Goal: Task Accomplishment & Management: Manage account settings

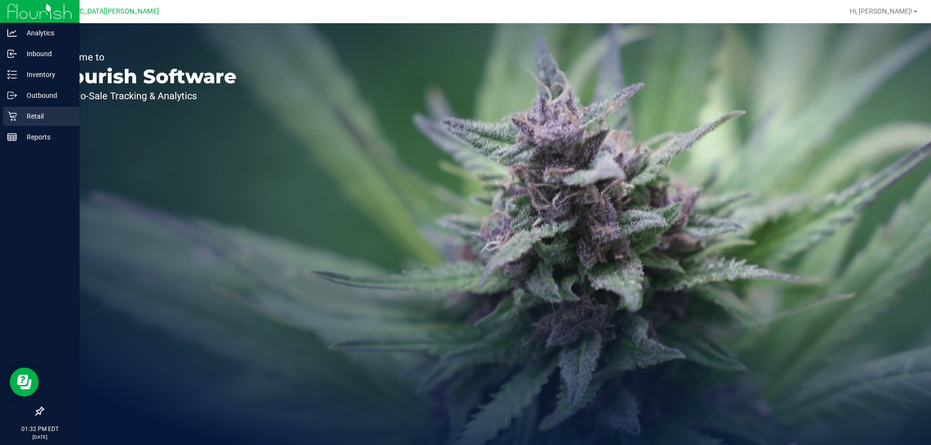
click at [32, 113] on p "Retail" at bounding box center [46, 117] width 58 height 12
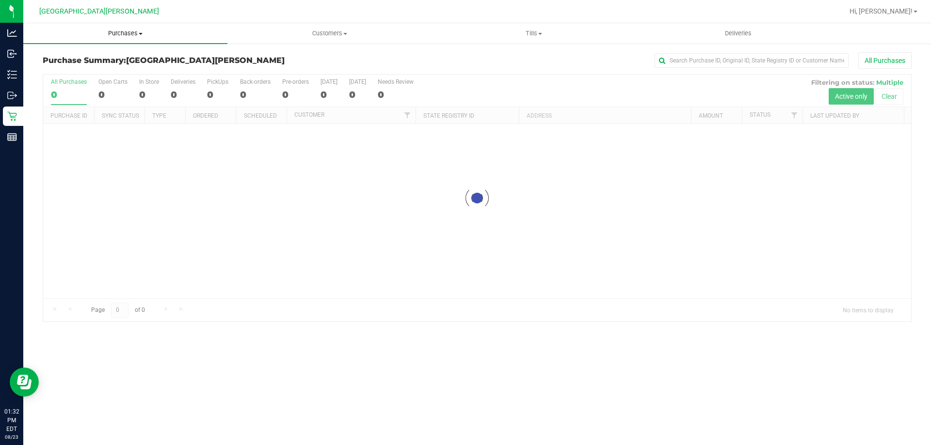
click at [104, 32] on span "Purchases" at bounding box center [125, 33] width 204 height 9
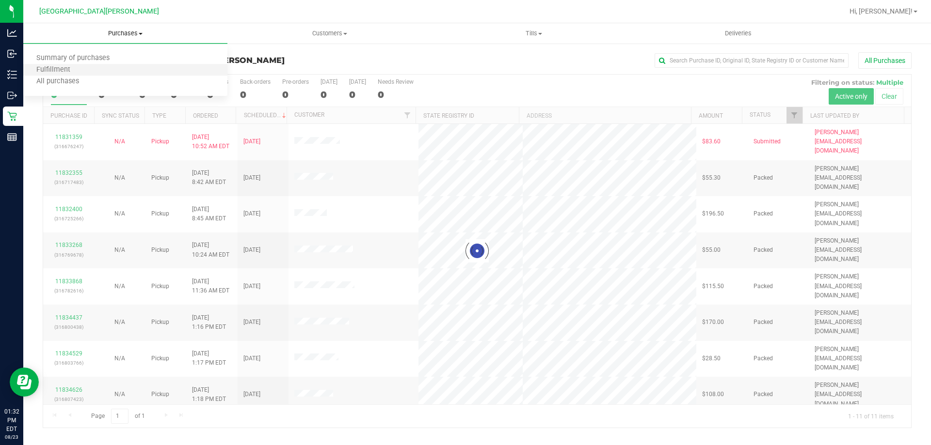
click at [99, 71] on li "Fulfillment" at bounding box center [125, 70] width 204 height 12
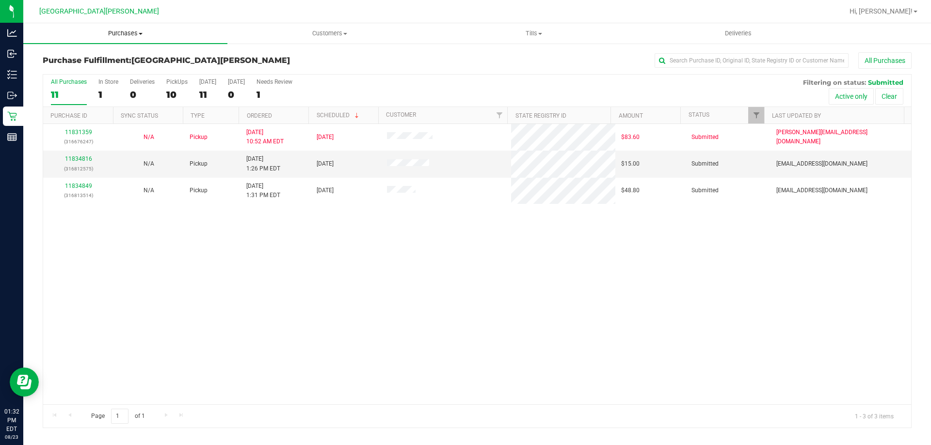
click at [112, 33] on span "Purchases" at bounding box center [125, 33] width 204 height 9
click at [118, 31] on span "Purchases" at bounding box center [125, 33] width 204 height 9
click at [118, 34] on span "Purchases" at bounding box center [125, 33] width 204 height 9
click at [114, 60] on span "Summary of purchases" at bounding box center [72, 58] width 99 height 8
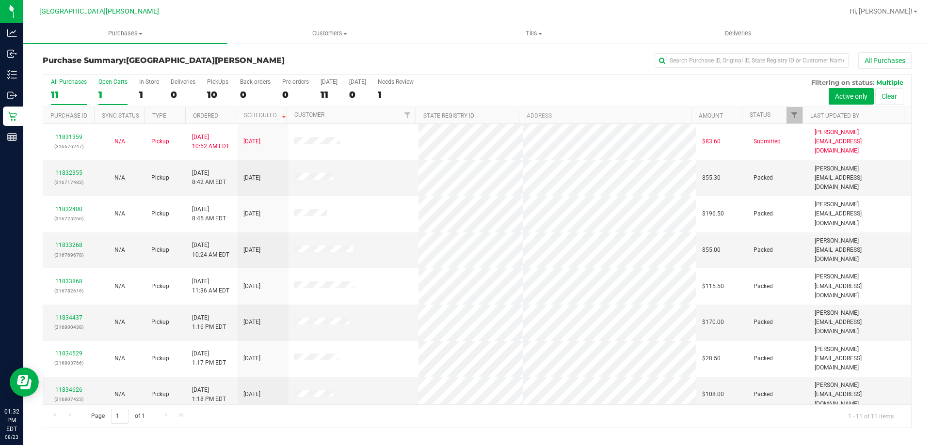
click at [101, 94] on div "1" at bounding box center [112, 94] width 29 height 11
click at [0, 0] on input "Open Carts 1" at bounding box center [0, 0] width 0 height 0
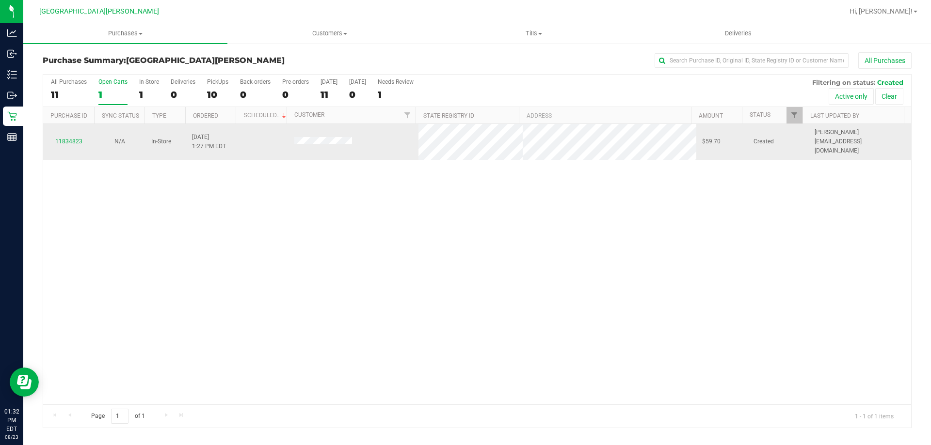
click at [68, 141] on div "11834823" at bounding box center [68, 141] width 39 height 9
click at [68, 137] on div "11834823" at bounding box center [68, 141] width 39 height 9
click at [68, 138] on link "11834823" at bounding box center [68, 141] width 27 height 7
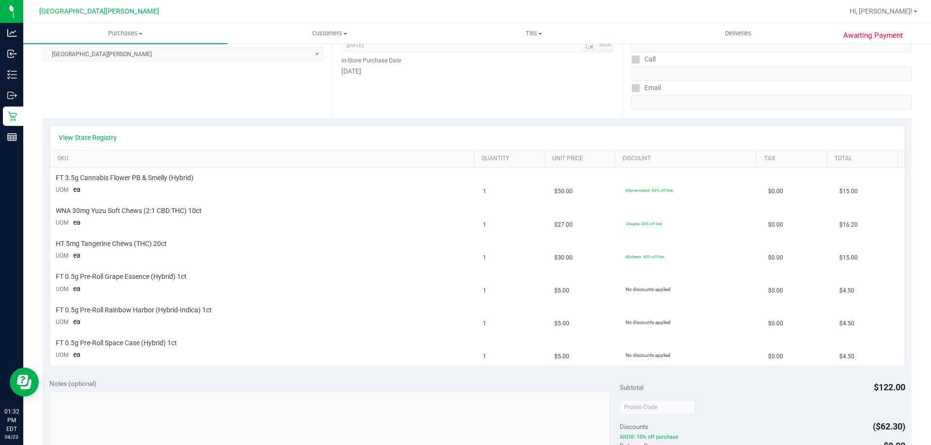
scroll to position [145, 0]
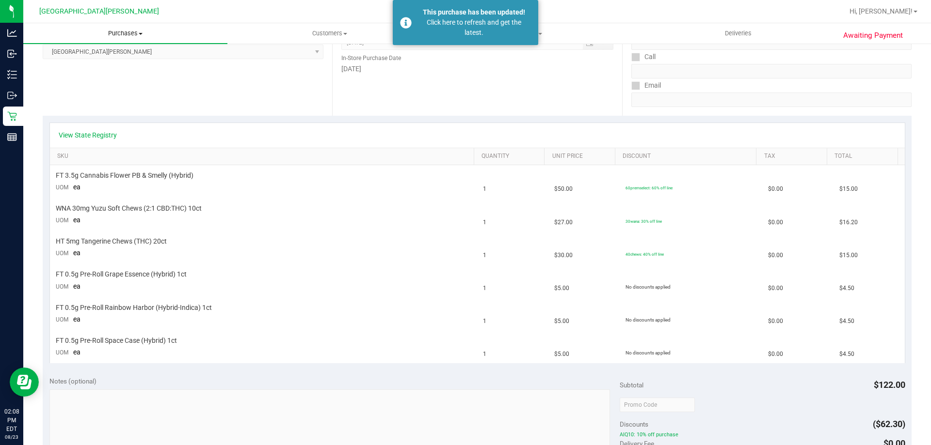
click at [127, 36] on span "Purchases" at bounding box center [125, 33] width 204 height 9
click at [110, 70] on li "Fulfillment" at bounding box center [125, 70] width 204 height 12
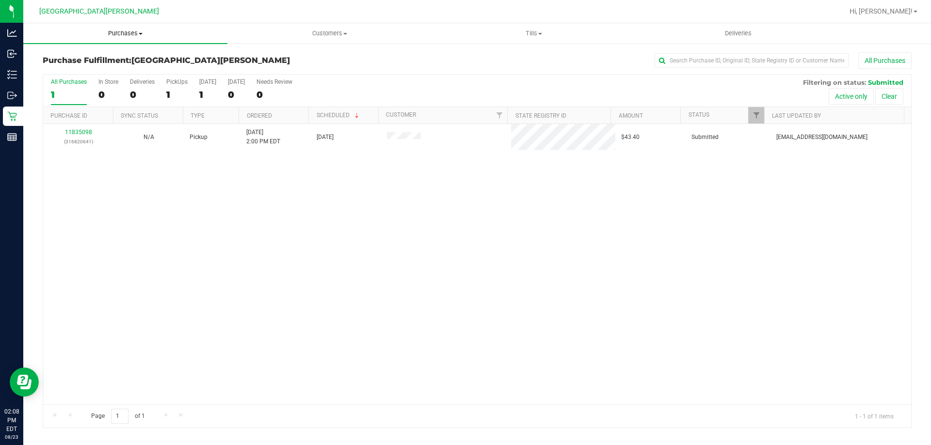
click at [129, 32] on span "Purchases" at bounding box center [125, 33] width 204 height 9
click at [120, 55] on span "Summary of purchases" at bounding box center [72, 58] width 99 height 8
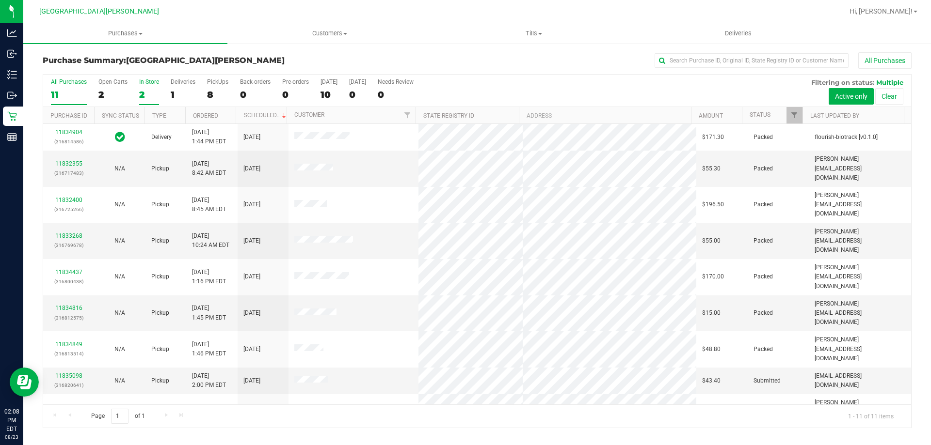
click at [154, 89] on div "2" at bounding box center [149, 94] width 20 height 11
click at [0, 0] on input "In Store 2" at bounding box center [0, 0] width 0 height 0
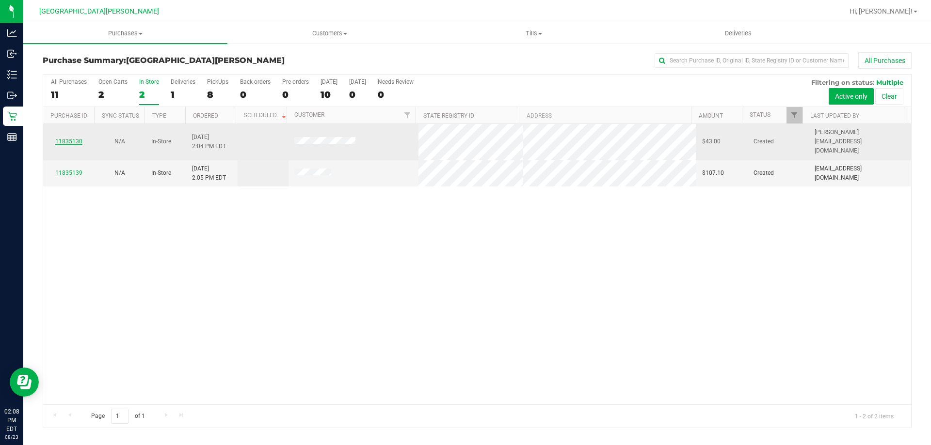
click at [70, 138] on link "11835130" at bounding box center [68, 141] width 27 height 7
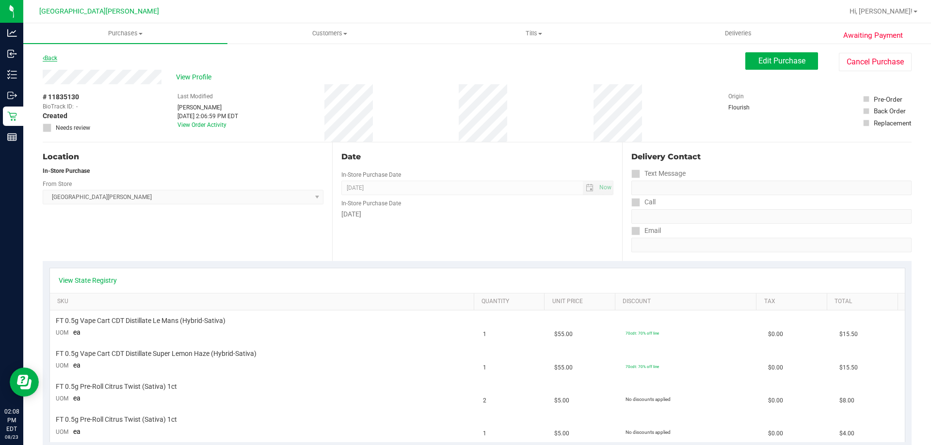
click at [54, 58] on link "Back" at bounding box center [50, 58] width 15 height 7
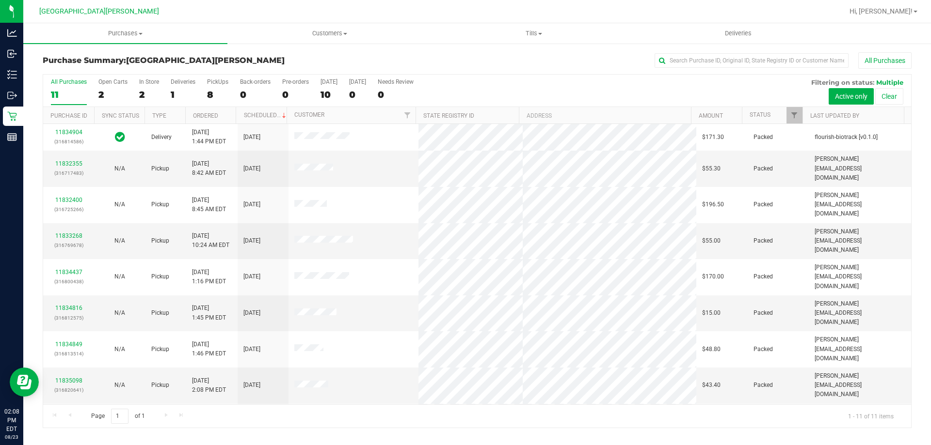
click at [146, 84] on div "In Store" at bounding box center [149, 82] width 20 height 7
click at [0, 0] on input "In Store 2" at bounding box center [0, 0] width 0 height 0
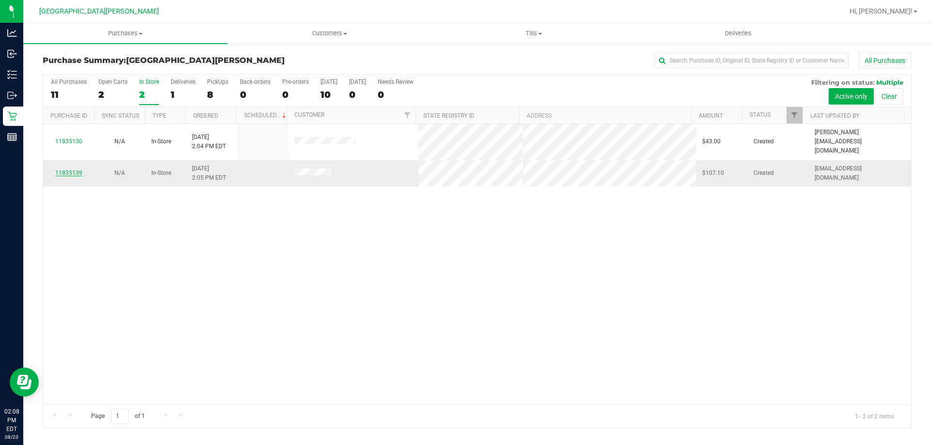
click at [65, 170] on link "11835139" at bounding box center [68, 173] width 27 height 7
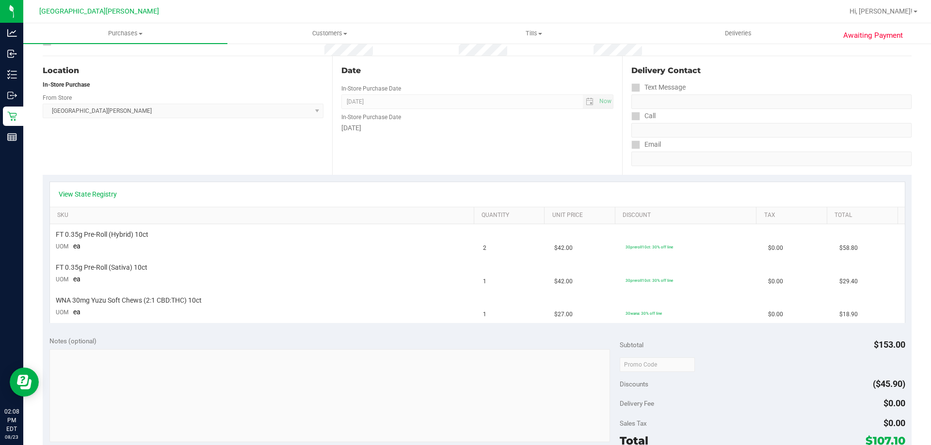
scroll to position [194, 0]
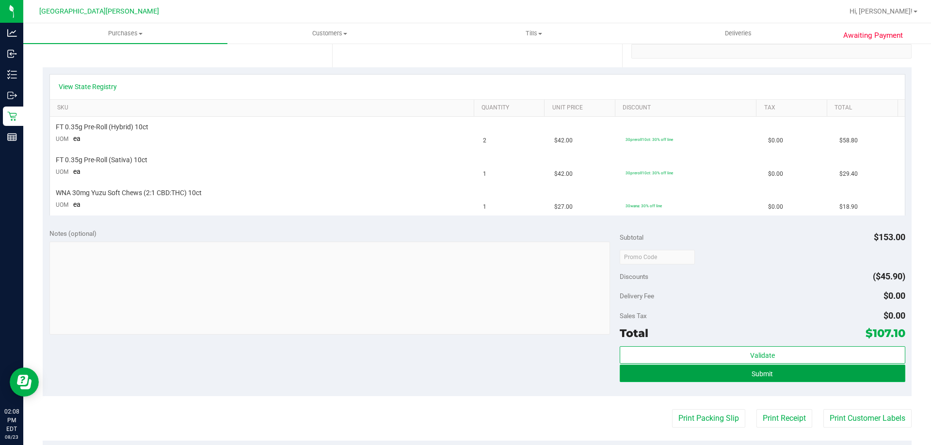
click at [700, 374] on button "Submit" at bounding box center [762, 373] width 285 height 17
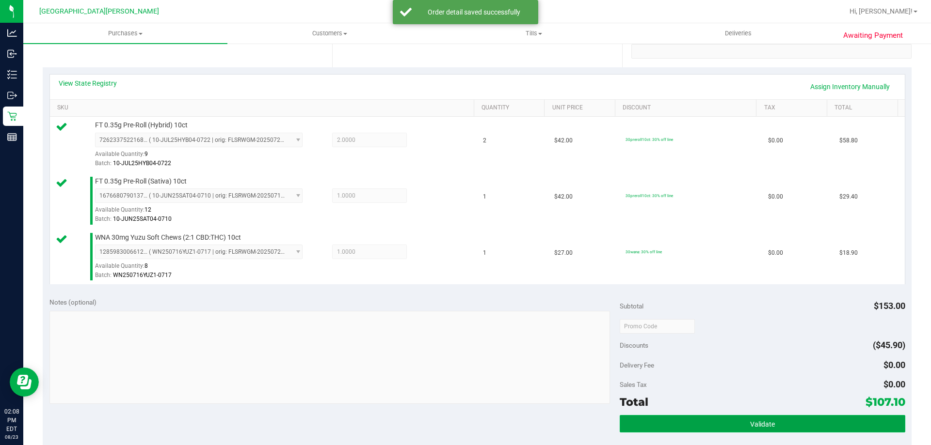
click at [827, 420] on button "Validate" at bounding box center [762, 423] width 285 height 17
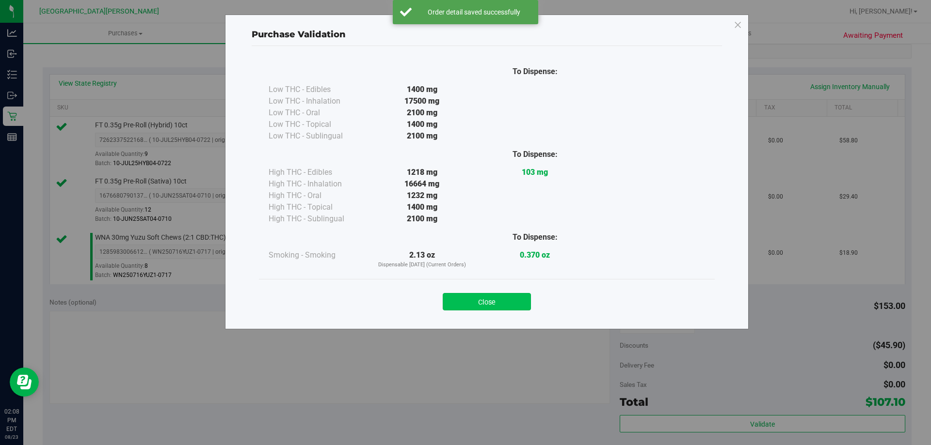
click at [509, 307] on button "Close" at bounding box center [487, 301] width 88 height 17
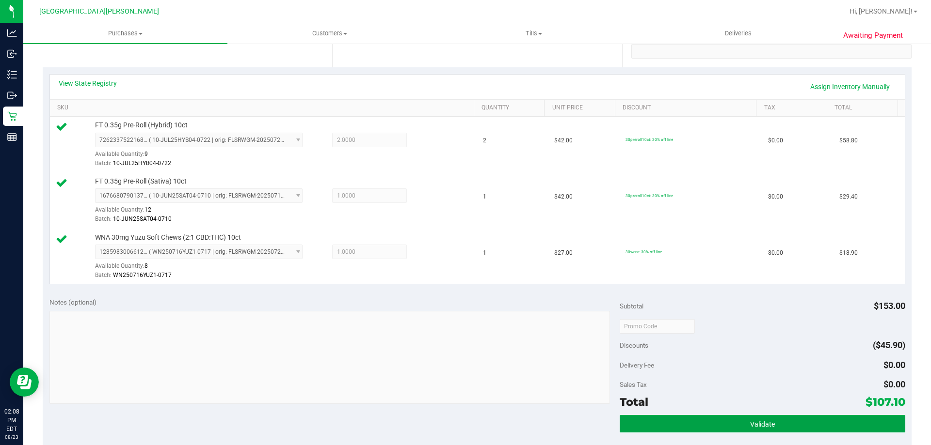
click at [727, 420] on button "Validate" at bounding box center [762, 423] width 285 height 17
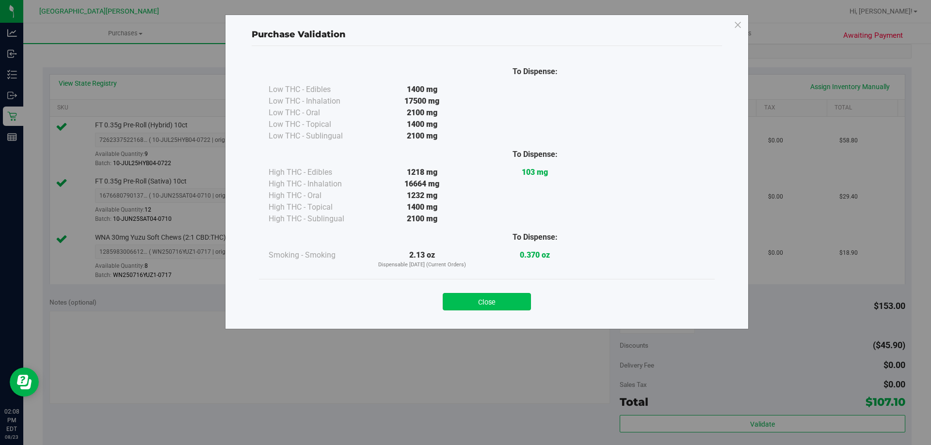
click at [477, 298] on button "Close" at bounding box center [487, 301] width 88 height 17
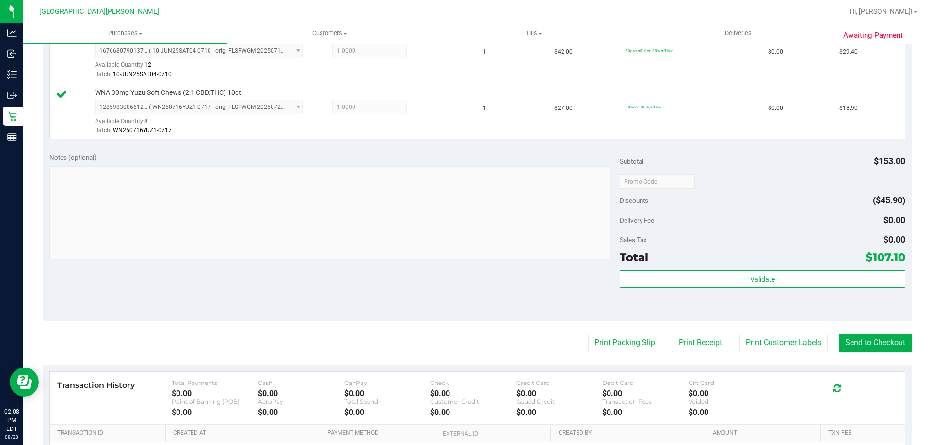
scroll to position [339, 0]
click at [791, 345] on button "Print Customer Labels" at bounding box center [783, 343] width 88 height 18
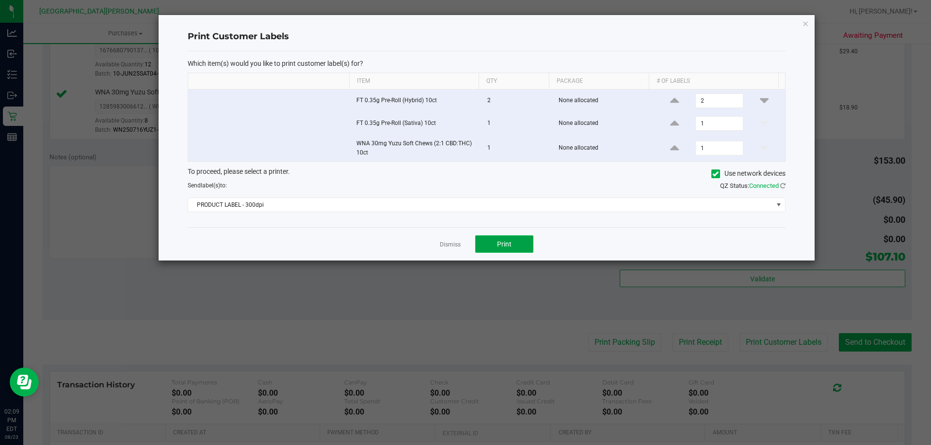
click at [485, 244] on button "Print" at bounding box center [504, 244] width 58 height 17
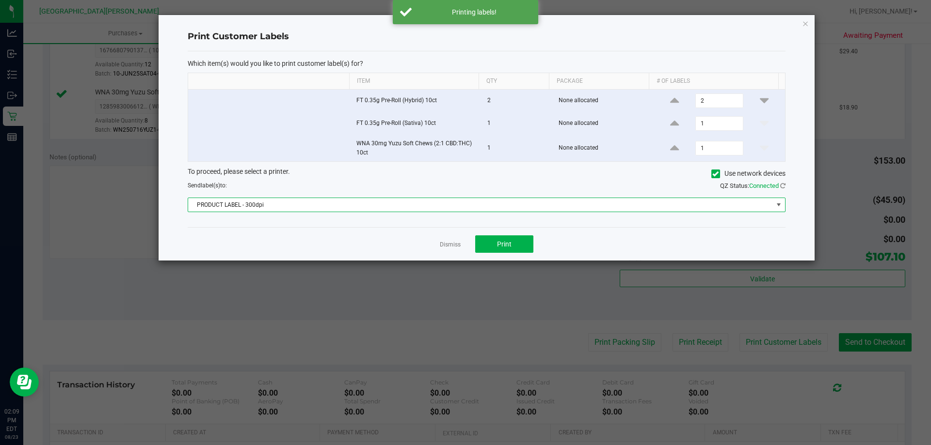
click at [523, 202] on span "PRODUCT LABEL - 300dpi" at bounding box center [480, 205] width 585 height 14
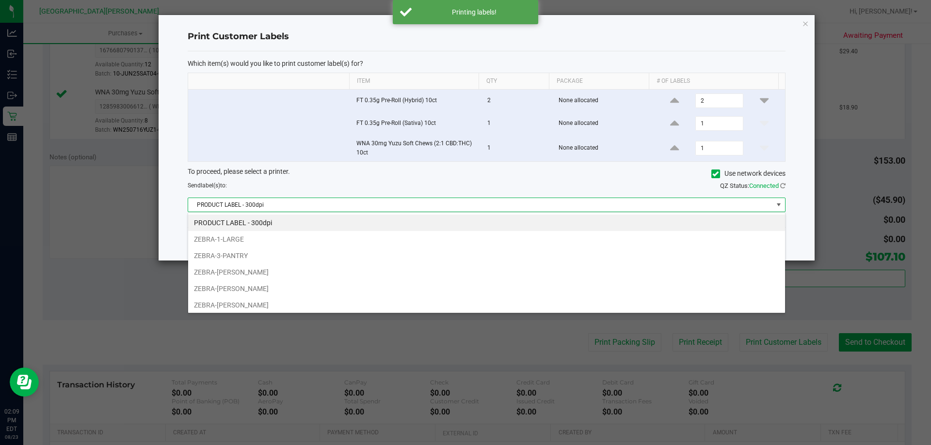
scroll to position [15, 597]
click at [483, 303] on li "ZEBRA-[PERSON_NAME]" at bounding box center [486, 305] width 597 height 16
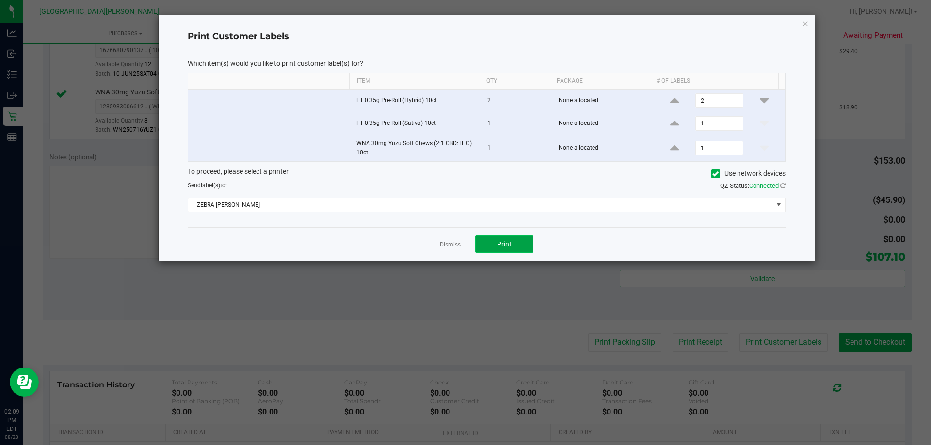
click at [496, 243] on button "Print" at bounding box center [504, 244] width 58 height 17
click at [459, 244] on link "Dismiss" at bounding box center [450, 245] width 21 height 8
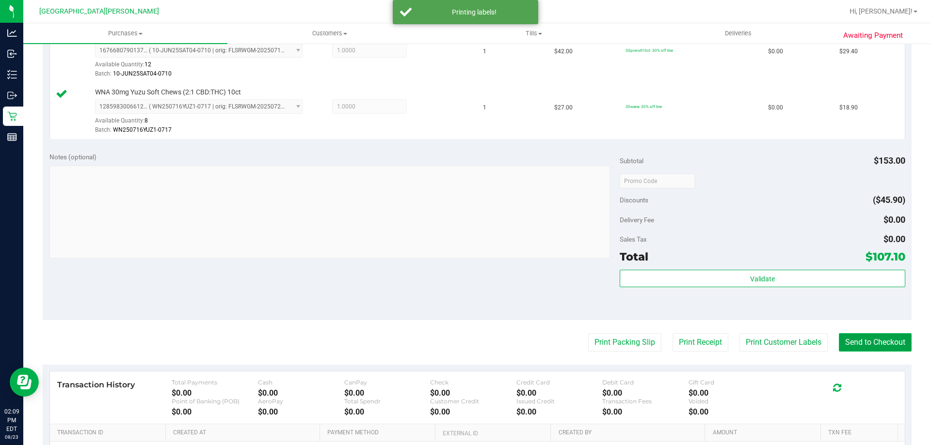
click at [841, 341] on button "Send to Checkout" at bounding box center [875, 343] width 73 height 18
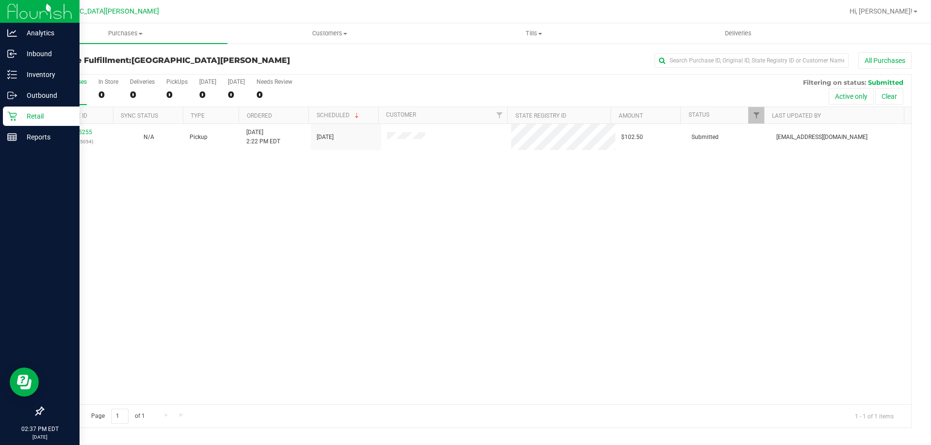
click at [21, 116] on p "Retail" at bounding box center [46, 117] width 58 height 12
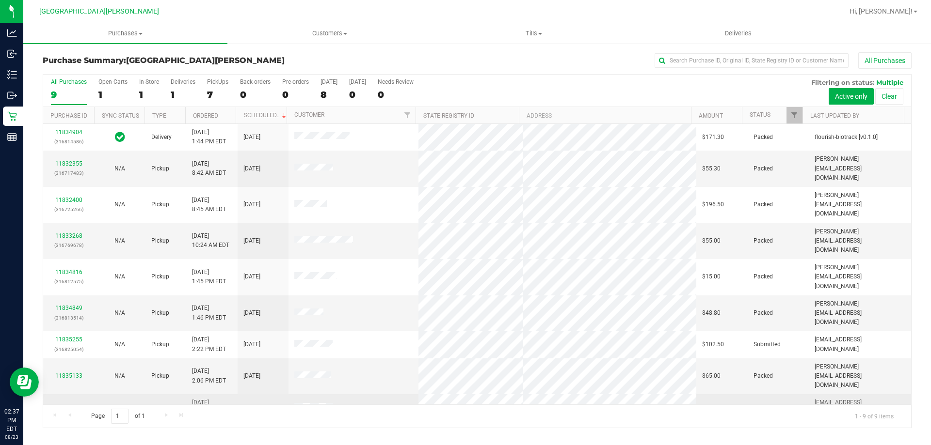
click at [75, 404] on link "11835353" at bounding box center [68, 407] width 27 height 7
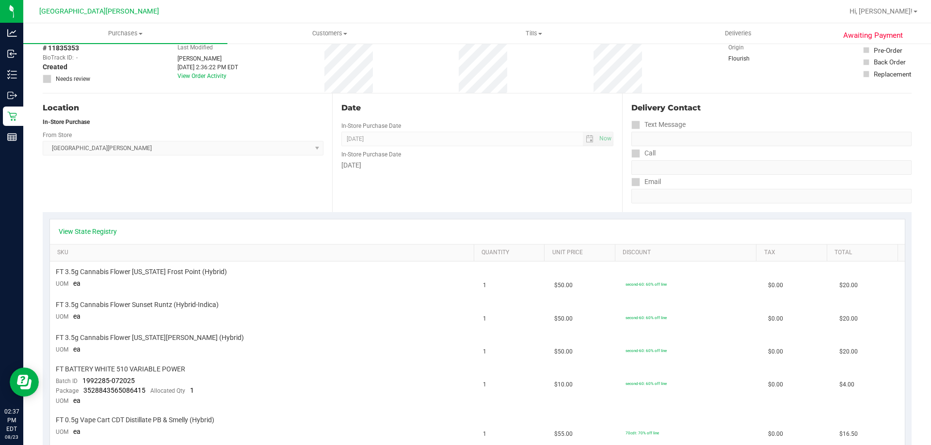
scroll to position [54, 0]
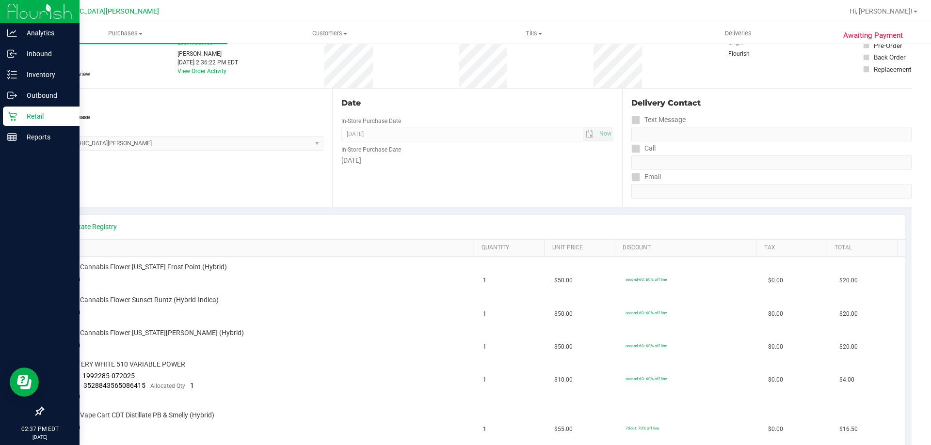
click at [9, 127] on link "Retail" at bounding box center [39, 117] width 79 height 21
